Goal: Task Accomplishment & Management: Use online tool/utility

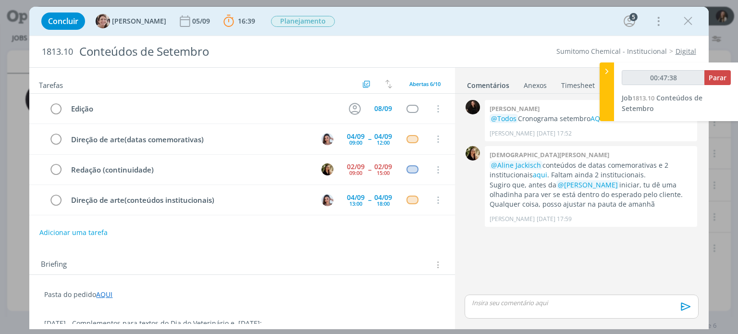
scroll to position [58, 0]
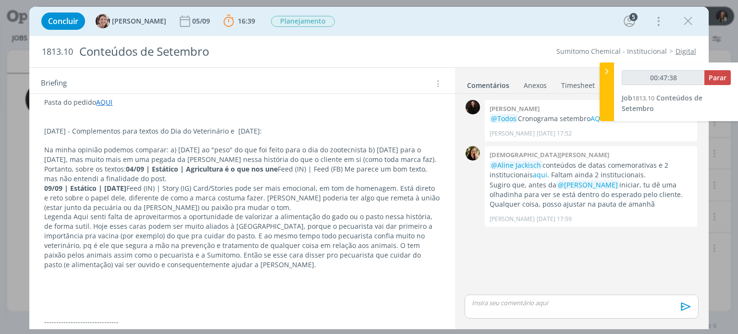
type input "00:47:39"
click at [723, 78] on span "Parar" at bounding box center [718, 77] width 18 height 9
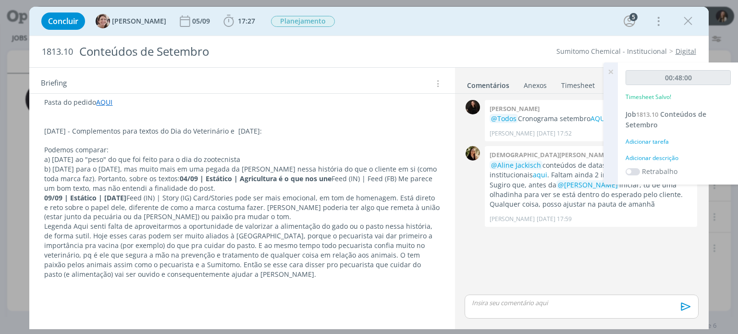
click at [654, 155] on div "Adicionar descrição" at bounding box center [678, 158] width 105 height 9
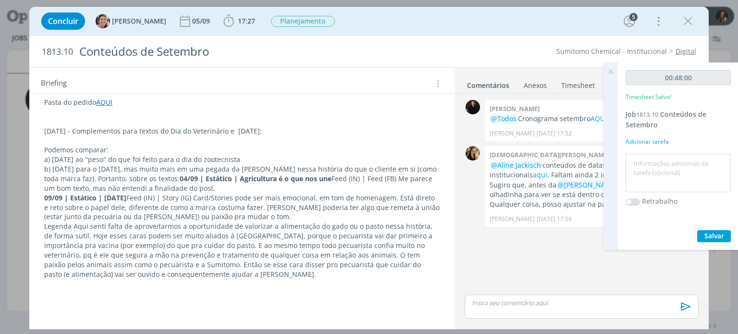
click at [656, 167] on textarea at bounding box center [678, 173] width 100 height 34
type textarea "revisão de textos setembro"
click at [662, 143] on div "Adicionar tarefa" at bounding box center [678, 141] width 105 height 9
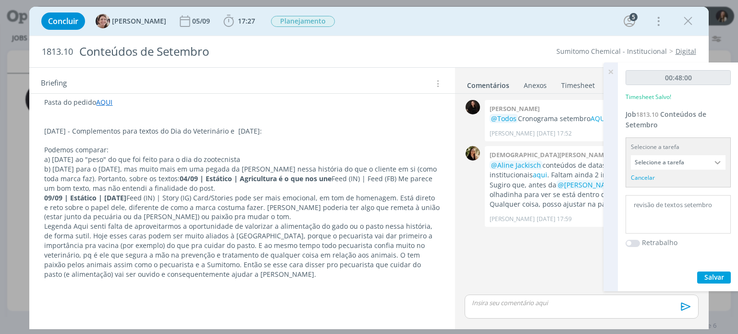
click at [667, 164] on input "Selecione a tarefa" at bounding box center [678, 162] width 95 height 14
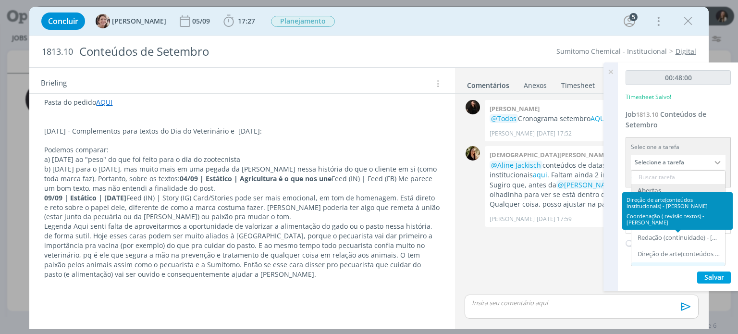
scroll to position [96, 0]
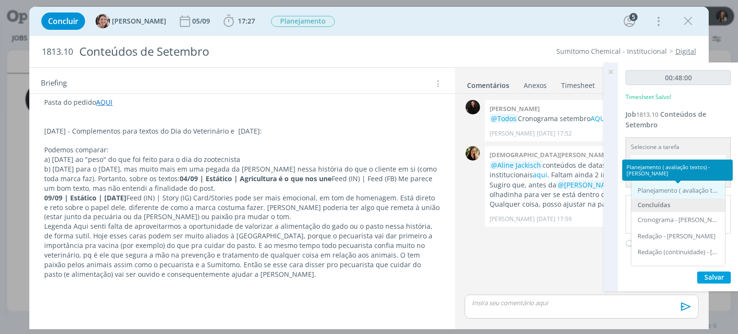
click at [678, 189] on div "Planejamento ( avaliação textos) - [PERSON_NAME]" at bounding box center [679, 191] width 83 height 8
type input "Planejamento ( avaliação textos)"
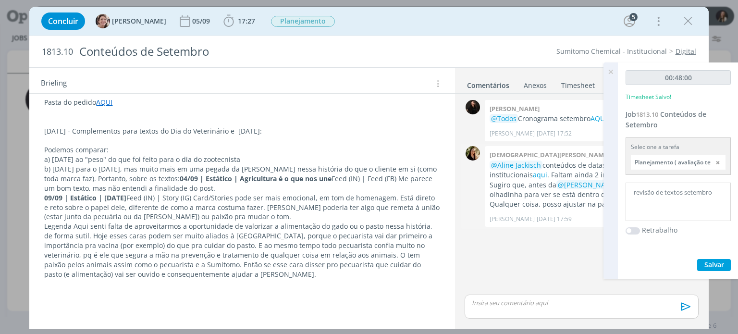
drag, startPoint x: 655, startPoint y: 190, endPoint x: 531, endPoint y: 181, distance: 124.4
click at [531, 181] on div "Projetos Jobs Produção [GEOGRAPHIC_DATA] 28 Notificações Central de Ajuda Área …" at bounding box center [369, 167] width 738 height 334
type textarea "análise de textos setembro"
click at [721, 263] on span "Salvar" at bounding box center [715, 264] width 20 height 9
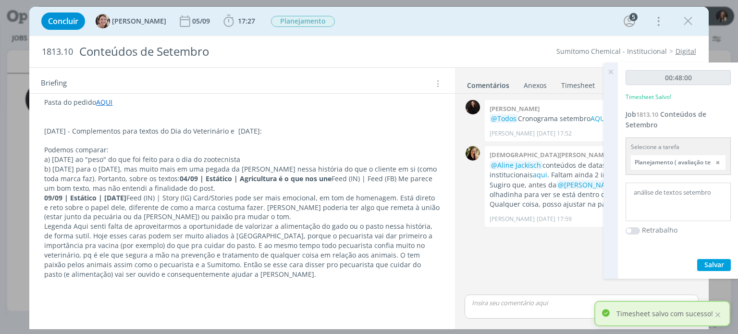
click at [614, 72] on icon at bounding box center [610, 71] width 17 height 19
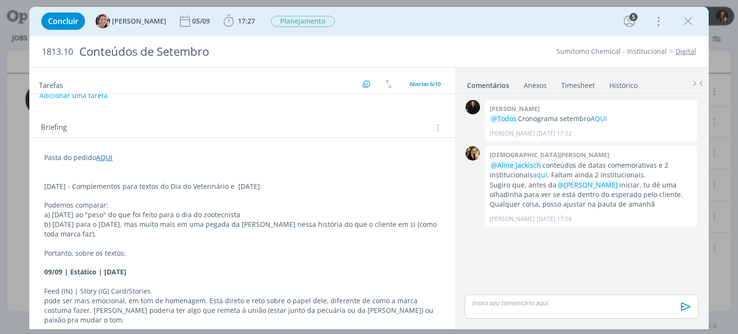
scroll to position [48, 0]
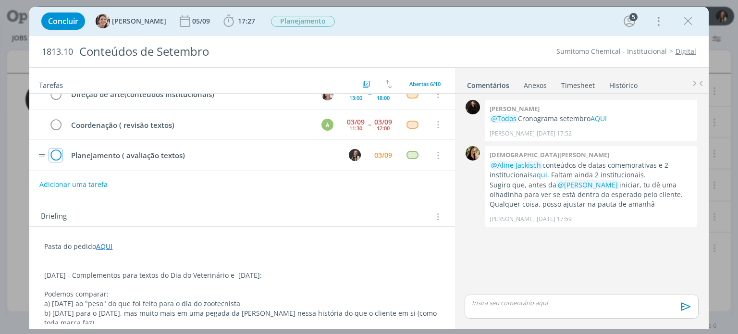
click at [53, 155] on icon "dialog" at bounding box center [55, 156] width 13 height 14
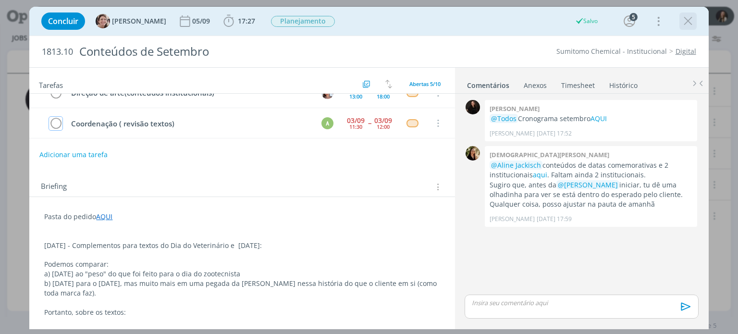
scroll to position [27, 0]
drag, startPoint x: 682, startPoint y: 19, endPoint x: 528, endPoint y: 5, distance: 154.5
click at [682, 19] on icon "dialog" at bounding box center [688, 21] width 14 height 14
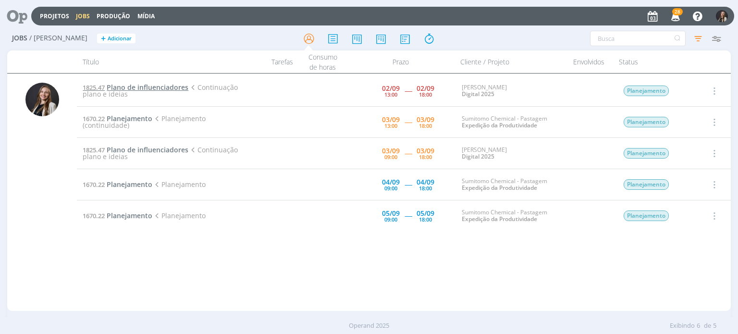
click at [131, 84] on span "Plano de influenciadores" at bounding box center [148, 87] width 82 height 9
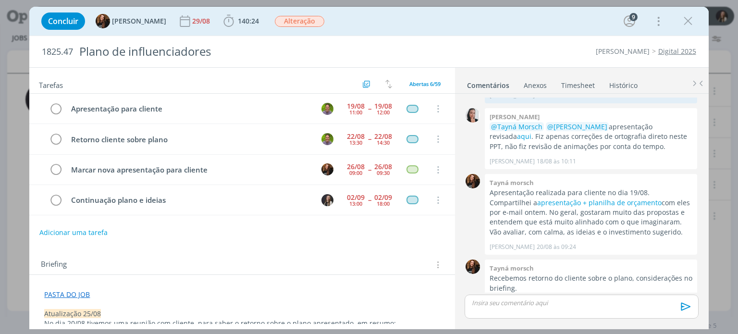
scroll to position [58, 0]
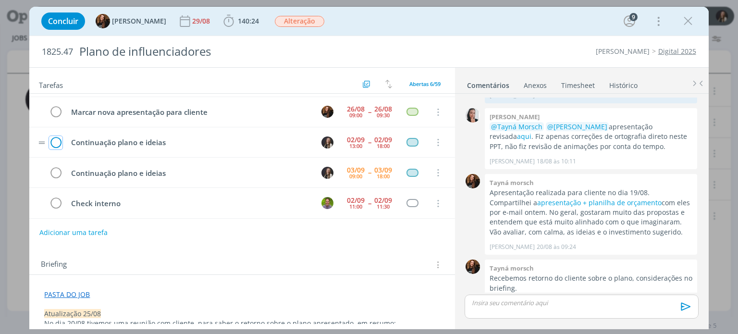
click at [52, 139] on icon "dialog" at bounding box center [55, 143] width 13 height 14
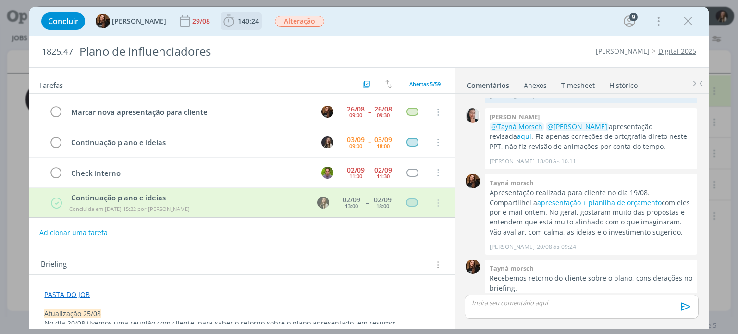
scroll to position [57, 0]
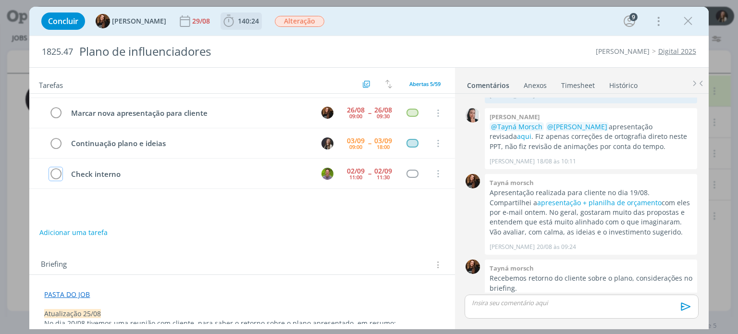
click at [222, 27] on icon "dialog" at bounding box center [229, 21] width 14 height 14
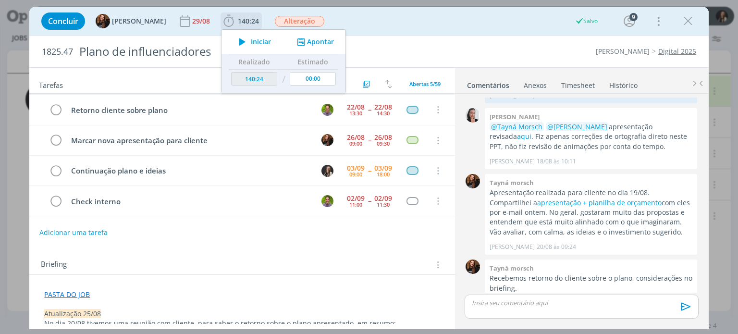
scroll to position [27, 0]
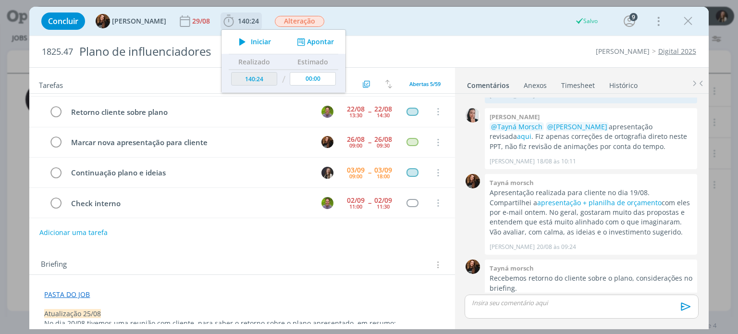
click at [251, 42] on span "Iniciar" at bounding box center [261, 41] width 20 height 7
click at [721, 144] on div "Concluir Tayná Morsch 29/08 140:24 Iniciar Apontar Data * [DATE] Horas * 00:00 …" at bounding box center [369, 167] width 738 height 334
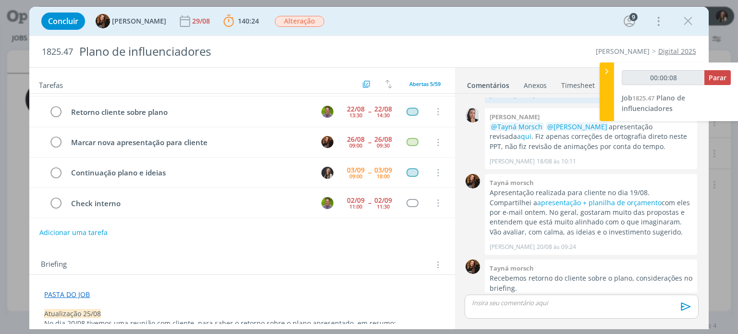
click at [10, 165] on div "Concluir Tayná Morsch 29/08 140:24 Parar Apontar Data * [DATE] Horas * 00:00 Ta…" at bounding box center [369, 167] width 738 height 334
click at [688, 21] on icon "dialog" at bounding box center [688, 21] width 14 height 14
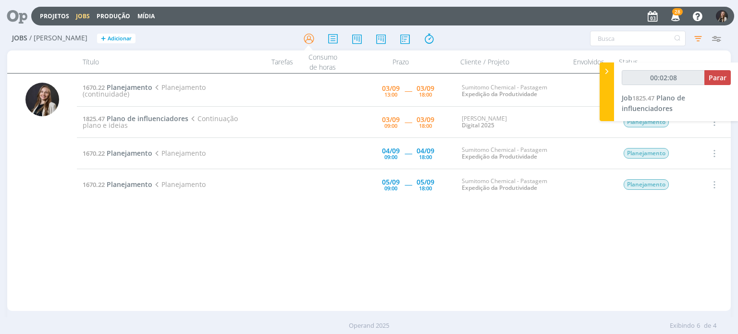
click at [464, 276] on div "1670.22 Planejamento Planejamento (continuidade) [DATE] 13:00 ----- [DATE] 18:0…" at bounding box center [404, 192] width 654 height 234
click at [659, 234] on div "1670.22 Planejamento Planejamento (continuidade) [DATE] 13:00 ----- [DATE] 18:0…" at bounding box center [404, 192] width 654 height 234
click at [717, 75] on span "Parar" at bounding box center [718, 77] width 18 height 9
type input "00:22:00"
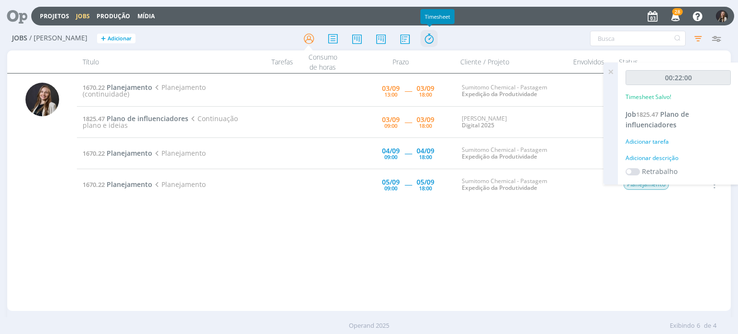
click at [429, 38] on icon at bounding box center [429, 38] width 17 height 19
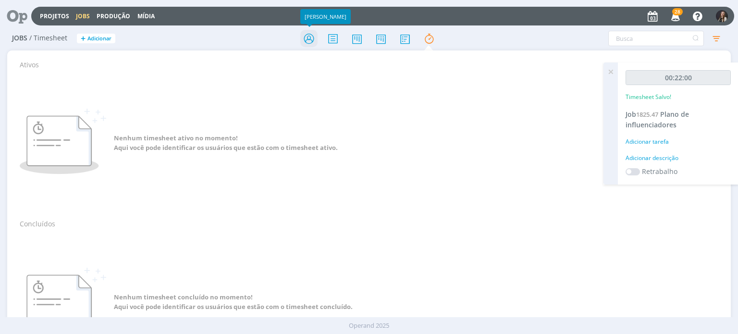
click at [311, 38] on icon at bounding box center [308, 38] width 17 height 19
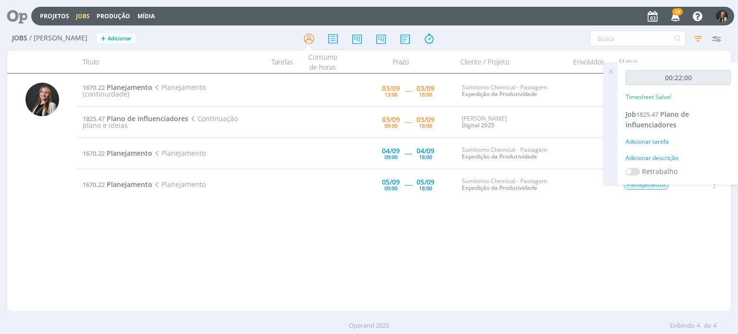
click at [608, 72] on icon at bounding box center [610, 71] width 17 height 19
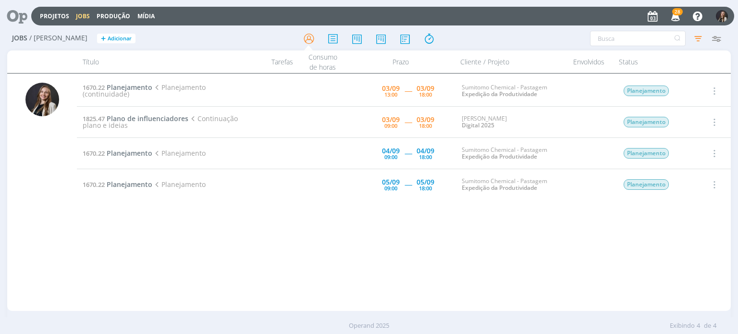
click at [716, 122] on icon "button" at bounding box center [714, 122] width 11 height 12
click at [675, 182] on link "Iniciar timesheet" at bounding box center [687, 184] width 76 height 15
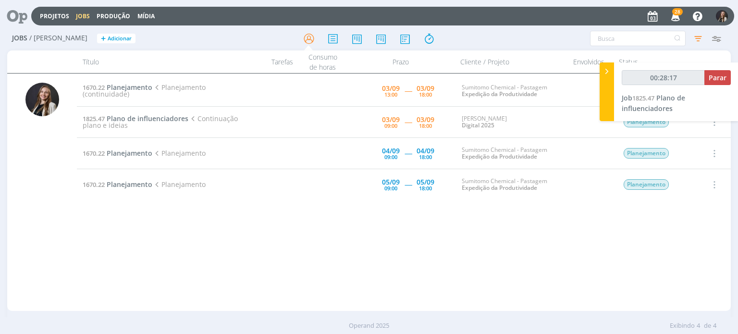
type input "00:29:17"
